Goal: Task Accomplishment & Management: Use online tool/utility

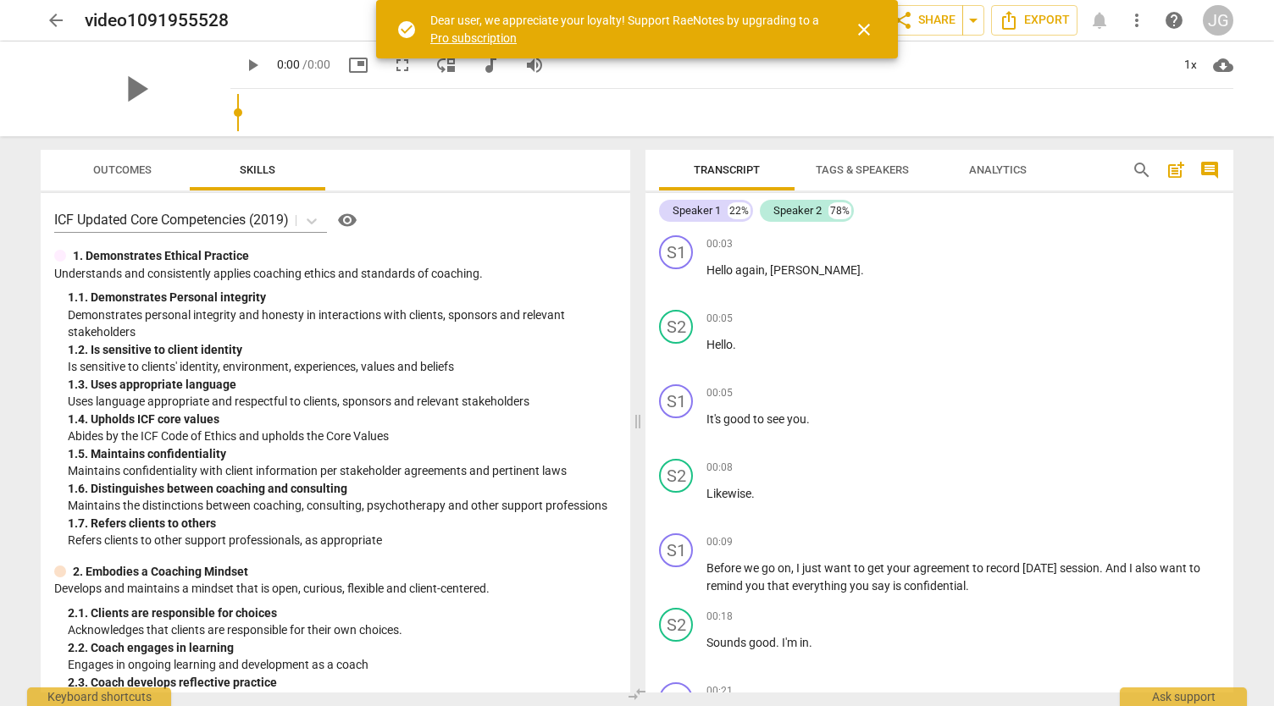
click at [866, 25] on span "close" at bounding box center [864, 29] width 20 height 20
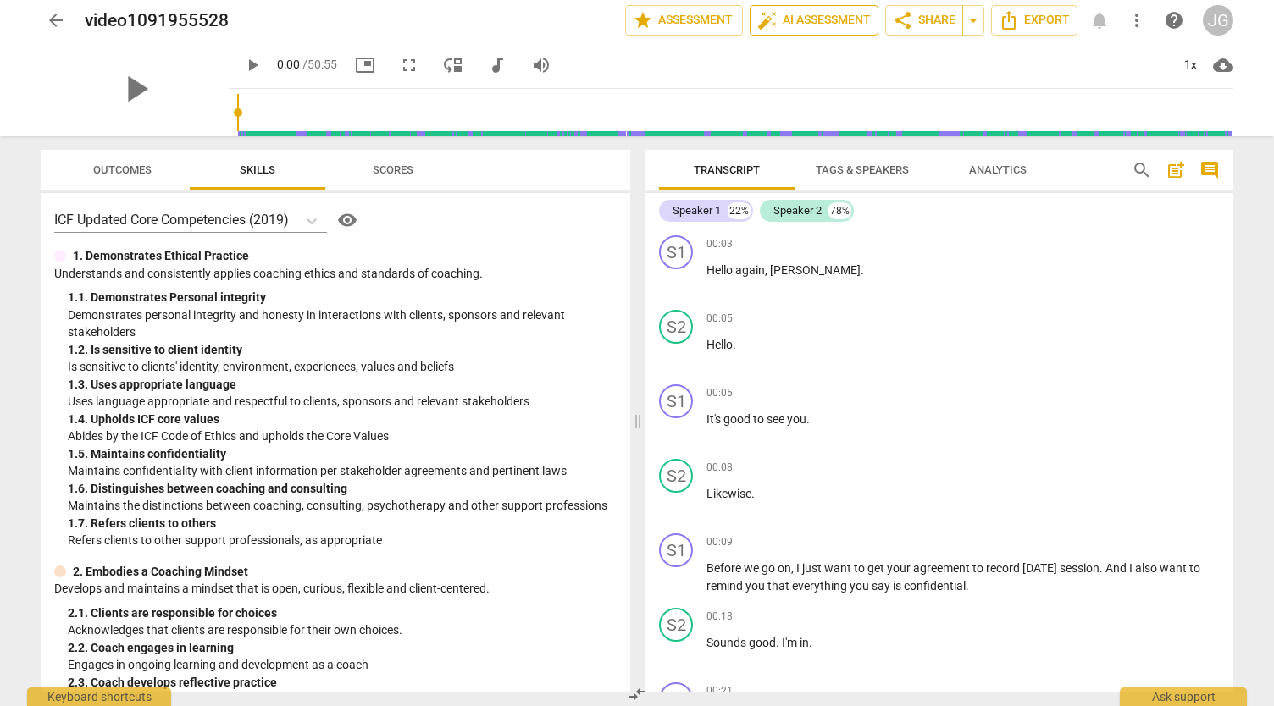
click at [812, 13] on span "auto_fix_high AI Assessment" at bounding box center [814, 20] width 114 height 20
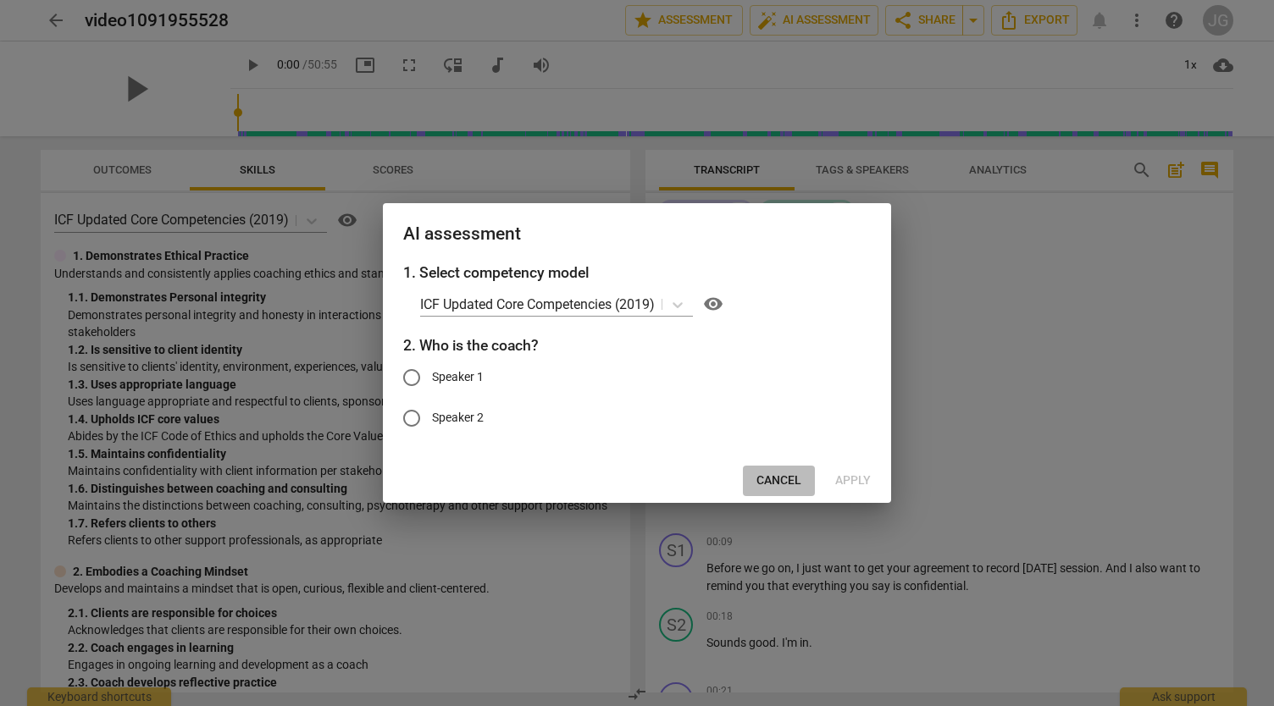
click at [768, 470] on button "Cancel" at bounding box center [779, 481] width 72 height 30
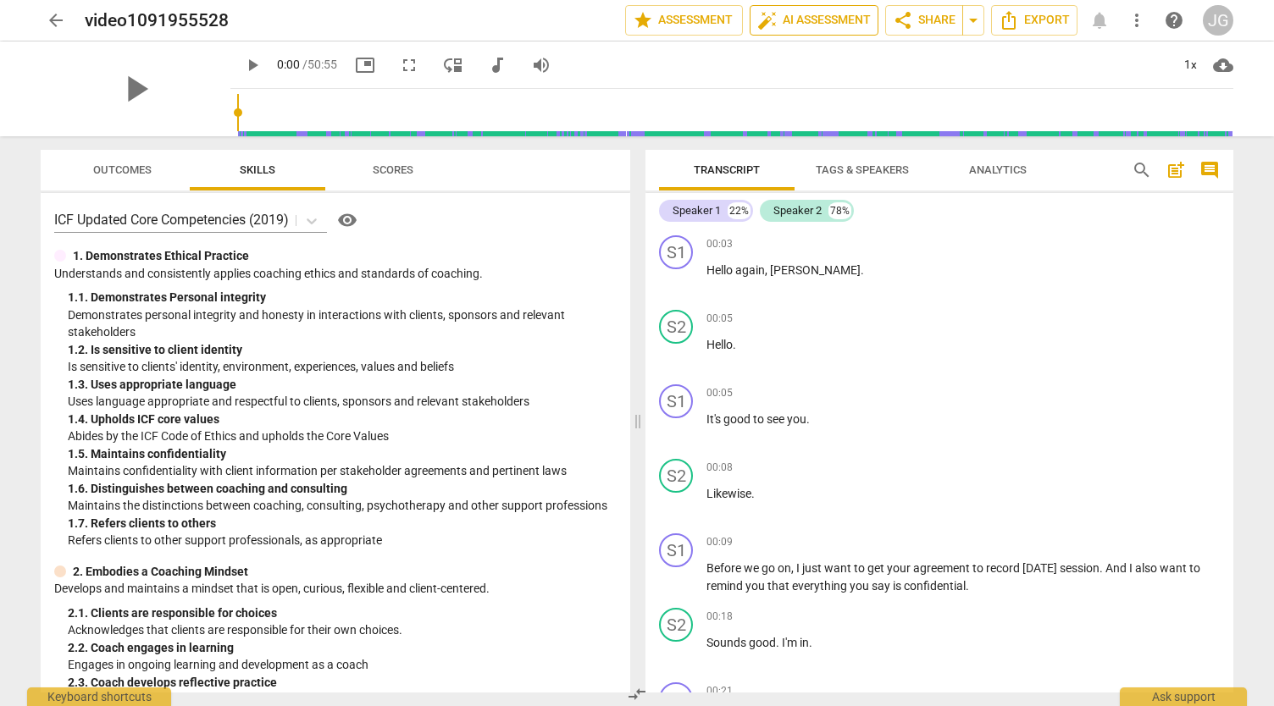
click at [789, 14] on span "auto_fix_high AI Assessment" at bounding box center [814, 20] width 114 height 20
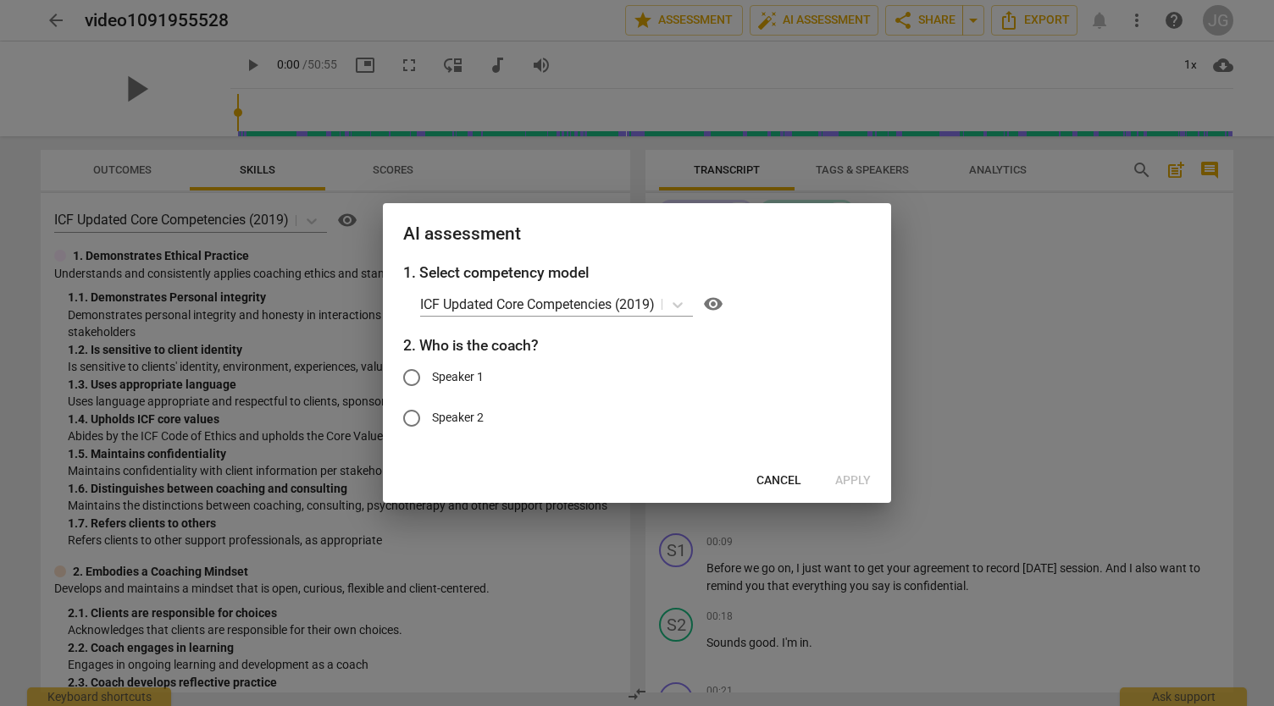
click at [411, 368] on input "Speaker 1" at bounding box center [411, 377] width 41 height 41
radio input "true"
click at [850, 480] on span "Apply" at bounding box center [853, 481] width 36 height 17
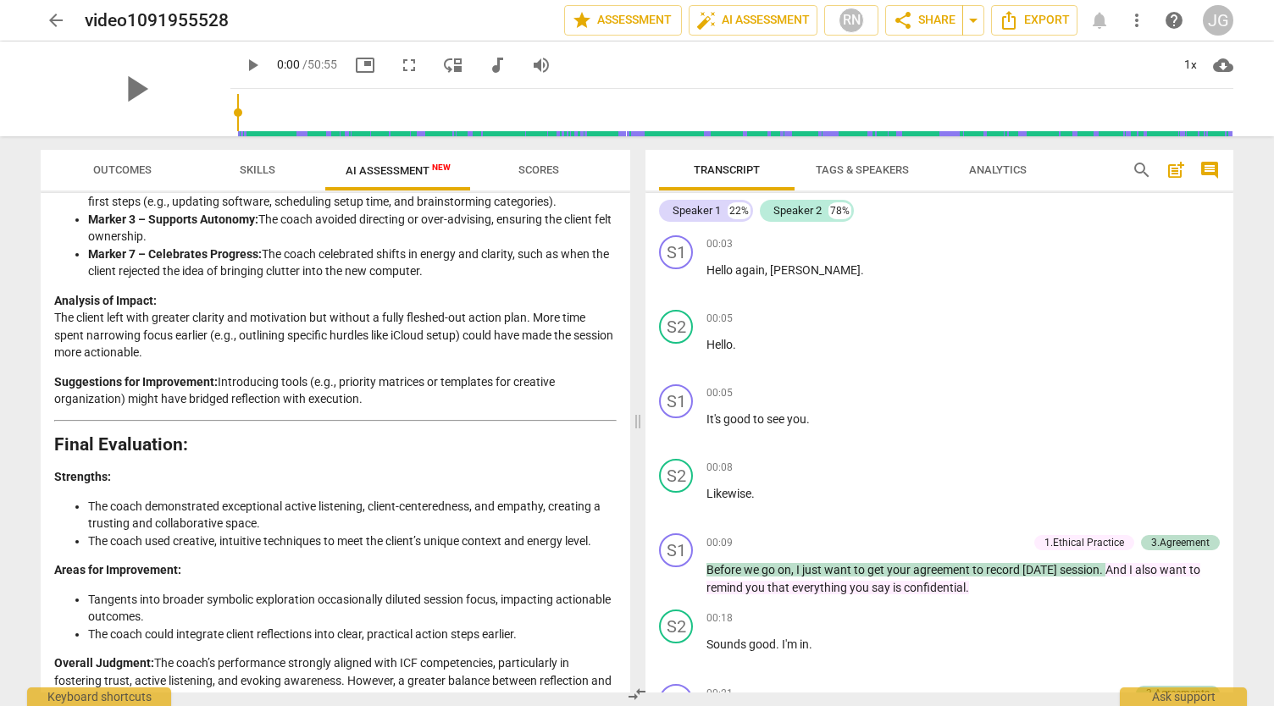
scroll to position [2719, 0]
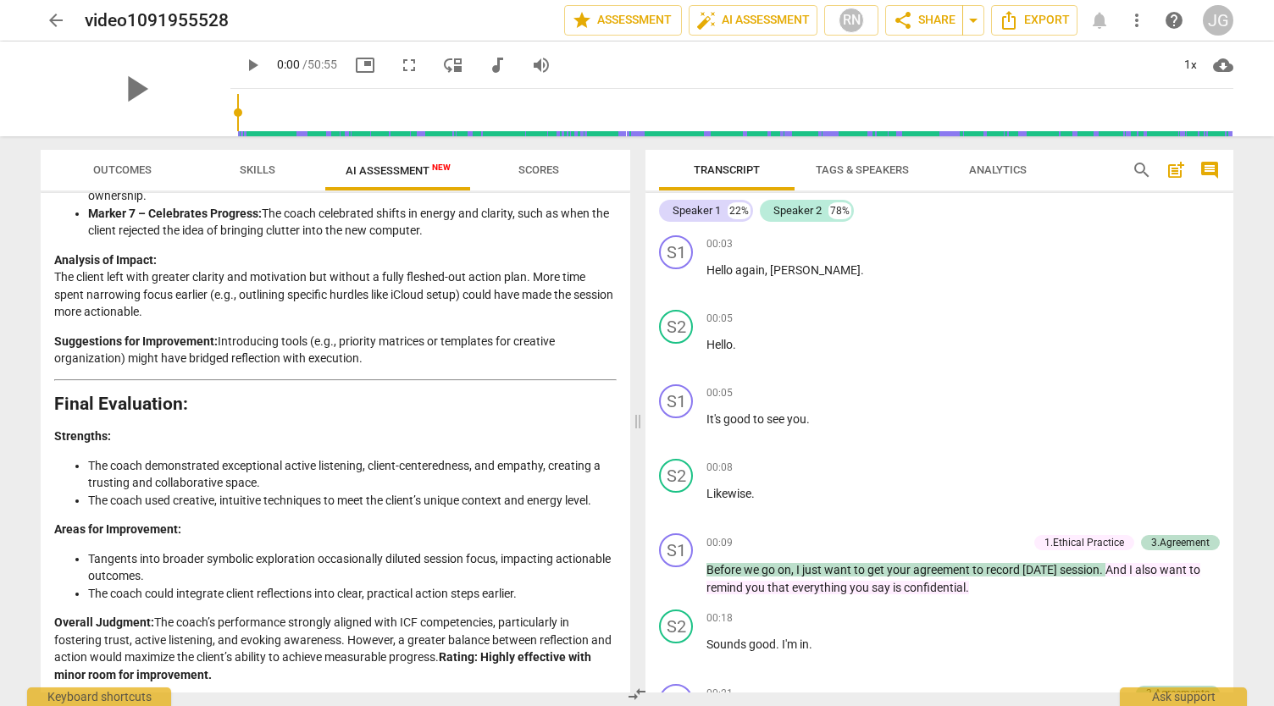
click at [543, 169] on span "Scores" at bounding box center [538, 169] width 41 height 13
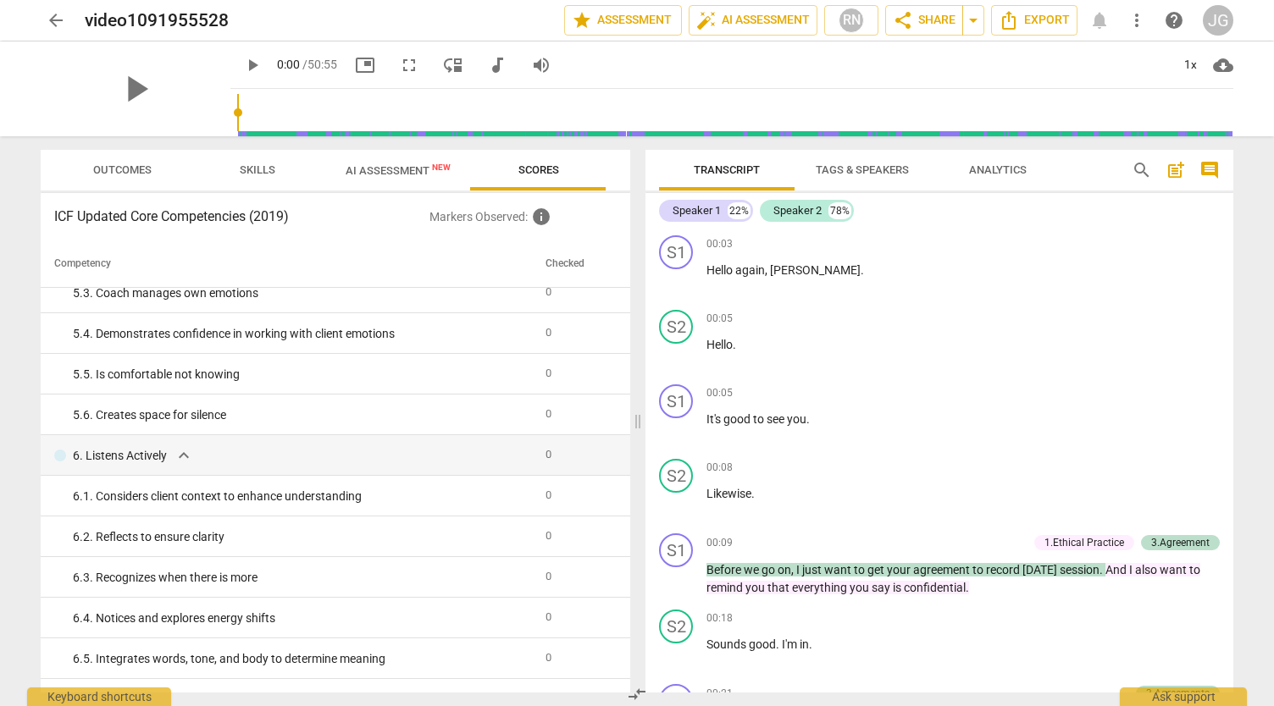
scroll to position [1659, 0]
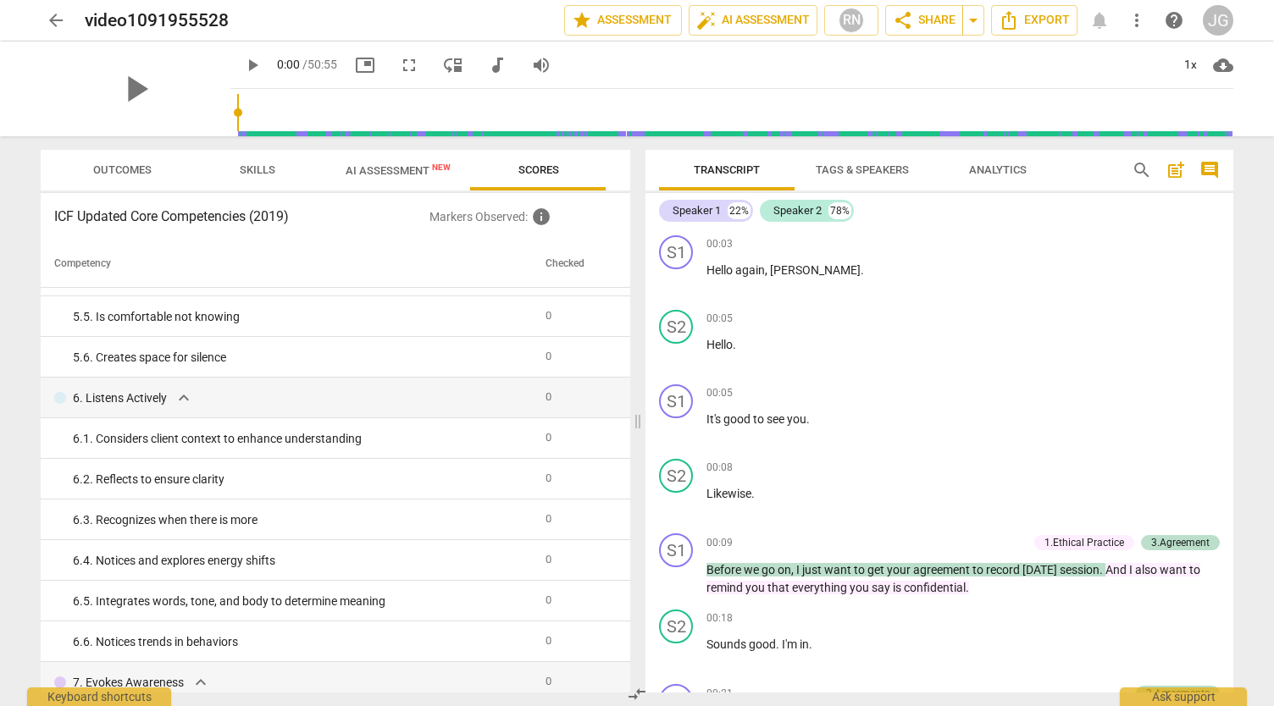
click at [402, 172] on span "AI Assessment New" at bounding box center [398, 170] width 105 height 13
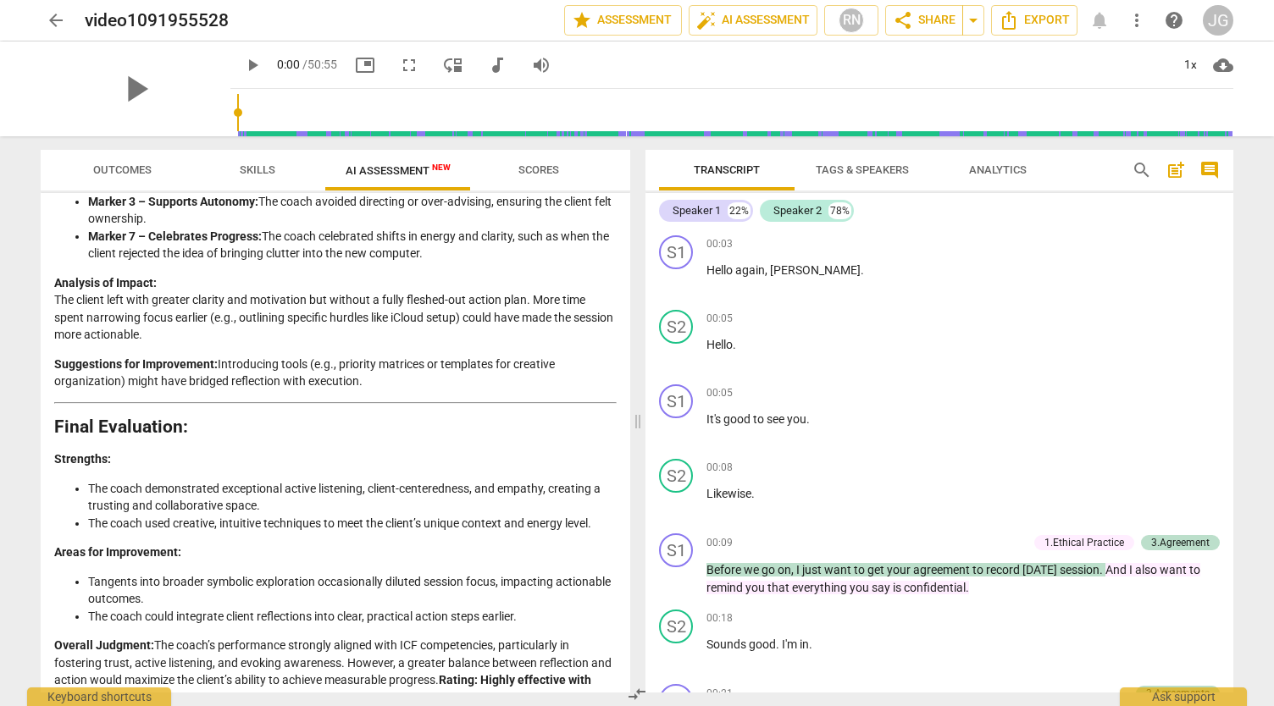
scroll to position [2719, 0]
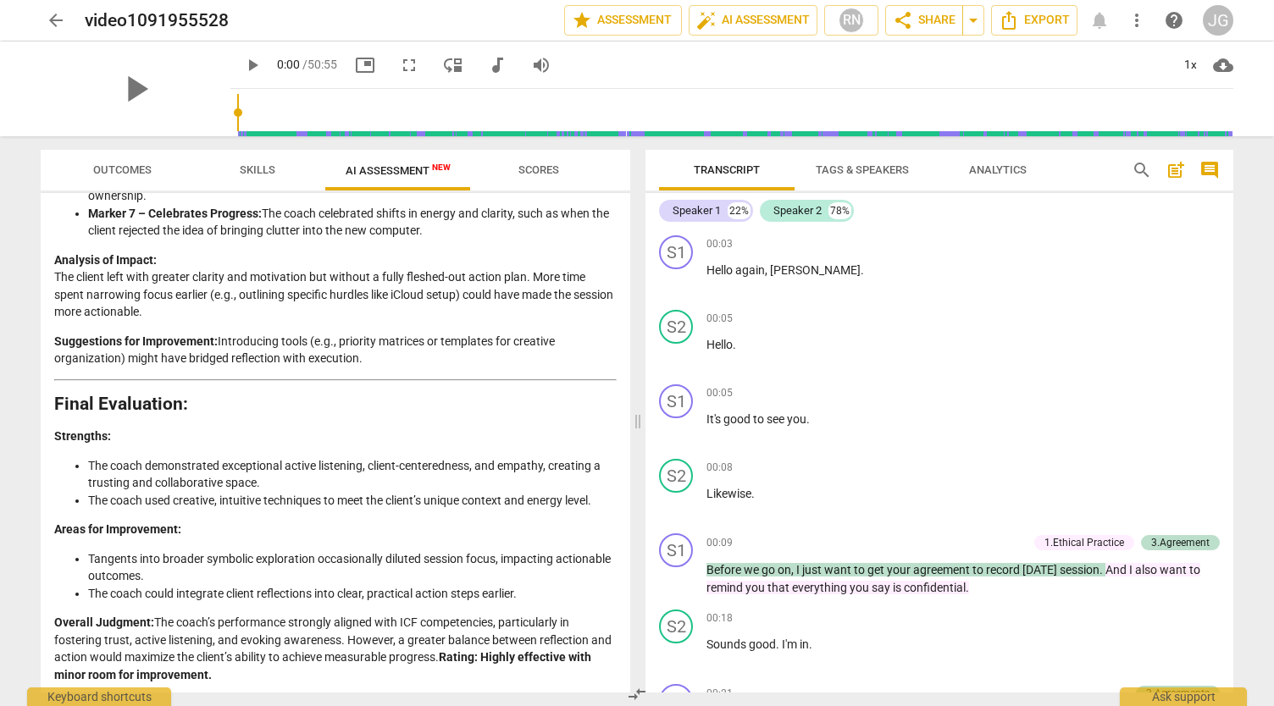
click at [325, 150] on button "AI Assessment New" at bounding box center [398, 170] width 146 height 41
click at [1032, 16] on span "Export" at bounding box center [1034, 20] width 71 height 20
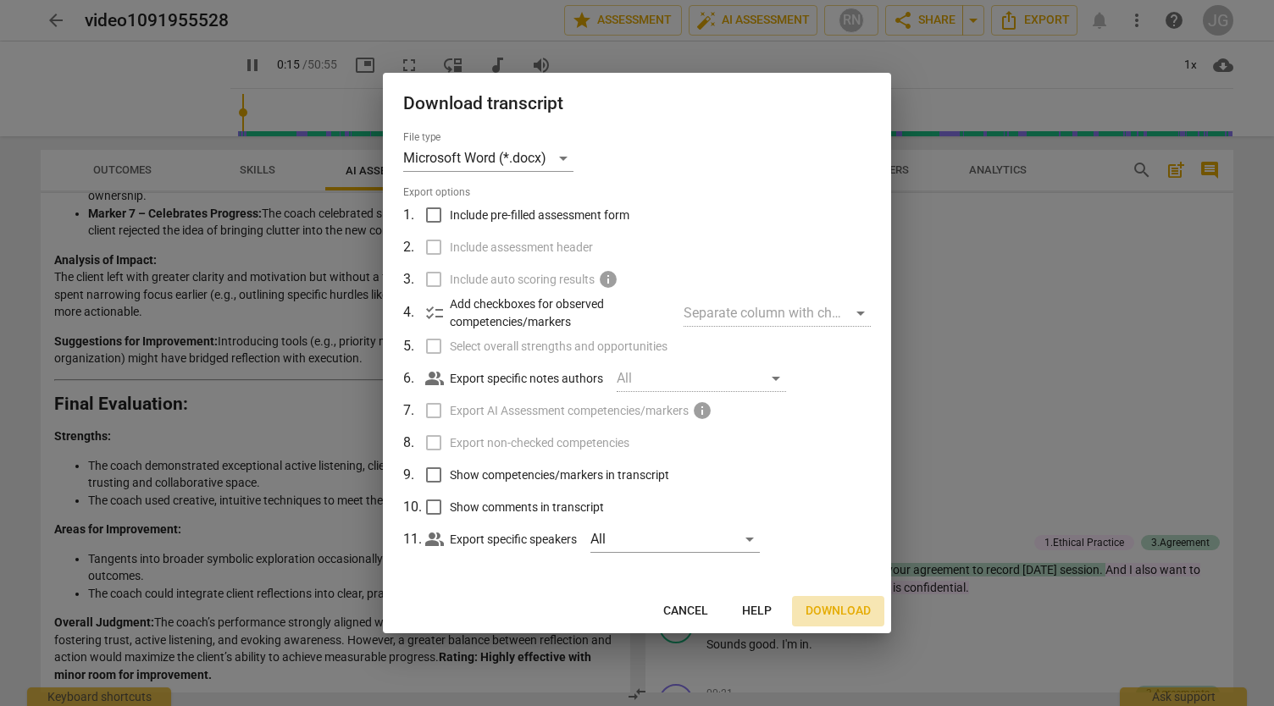
click at [825, 607] on span "Download" at bounding box center [838, 611] width 65 height 17
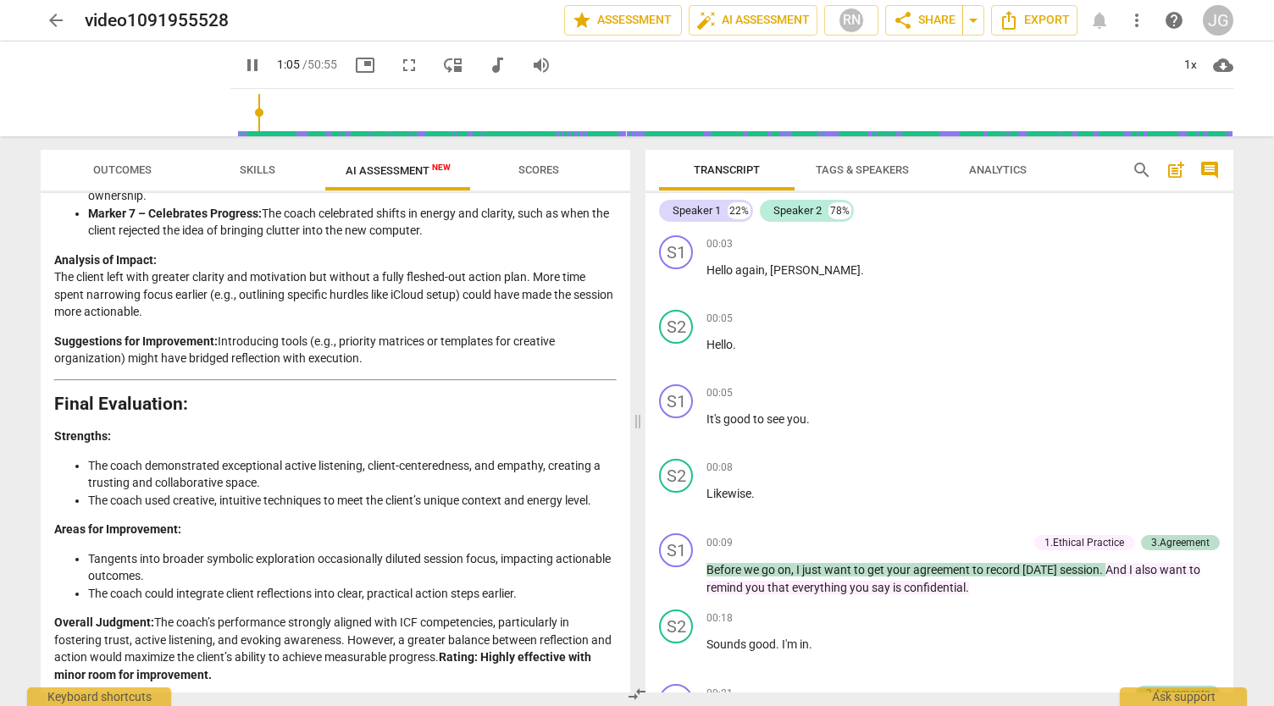
scroll to position [485, 0]
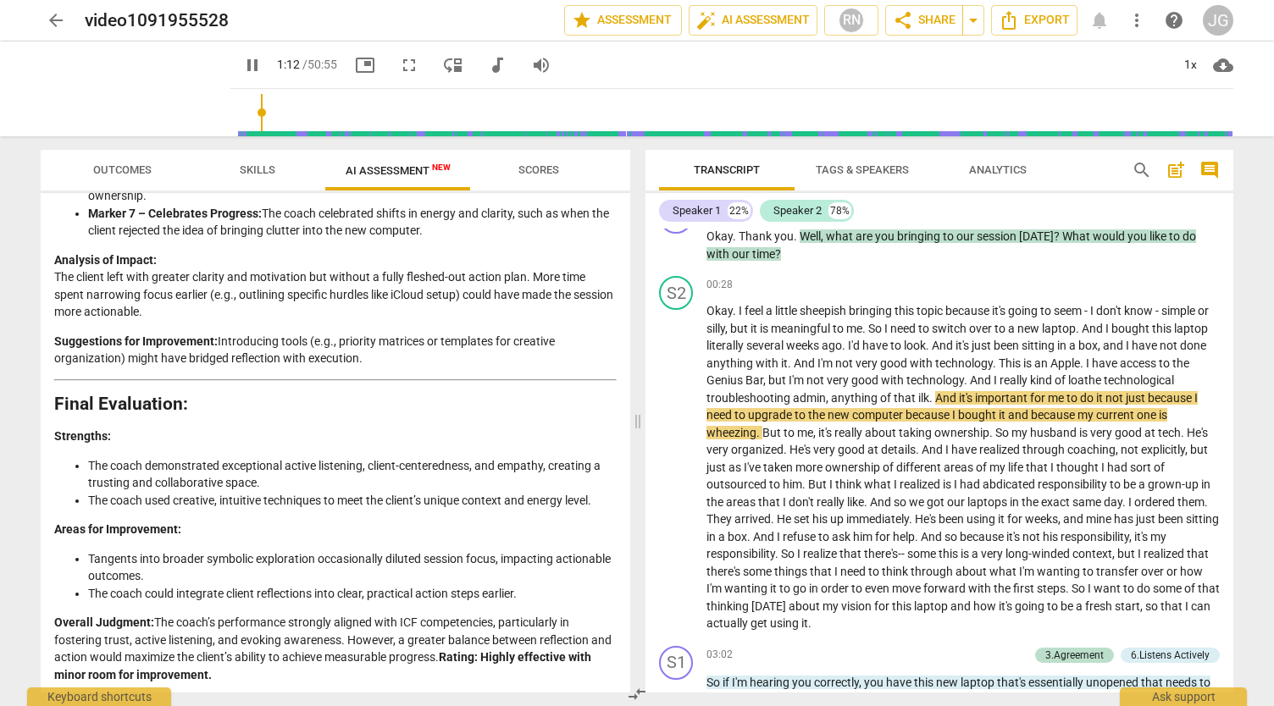
type input "73"
